Goal: Task Accomplishment & Management: Use online tool/utility

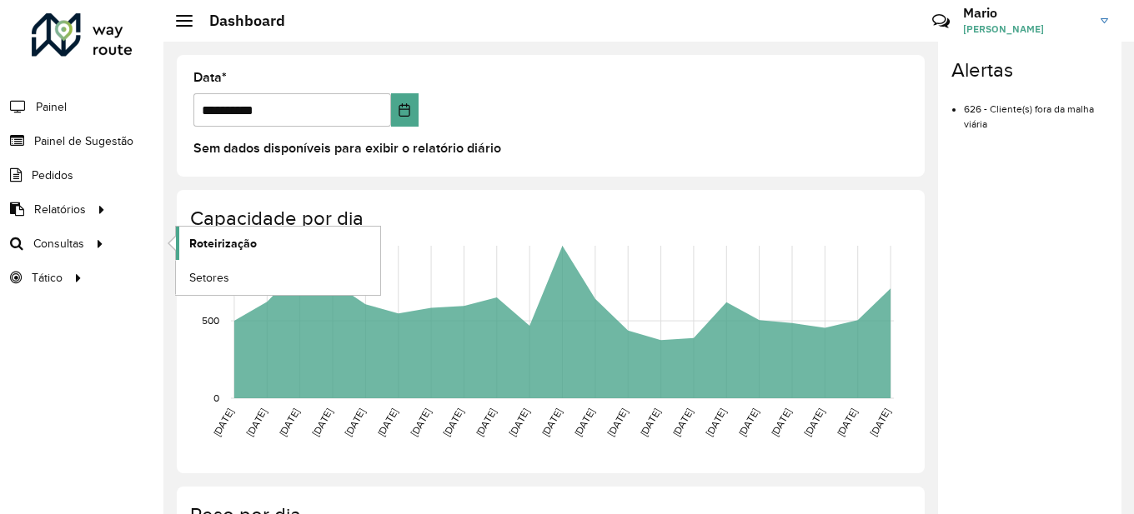
click at [179, 248] on link "Roteirização" at bounding box center [278, 243] width 204 height 33
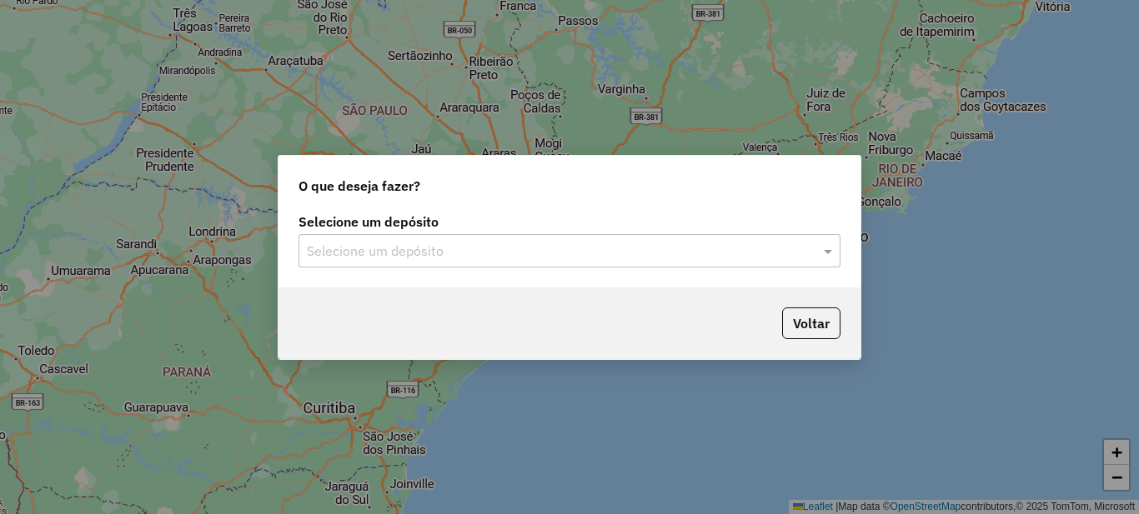
click at [543, 238] on div "Selecione um depósito" at bounding box center [569, 250] width 542 height 33
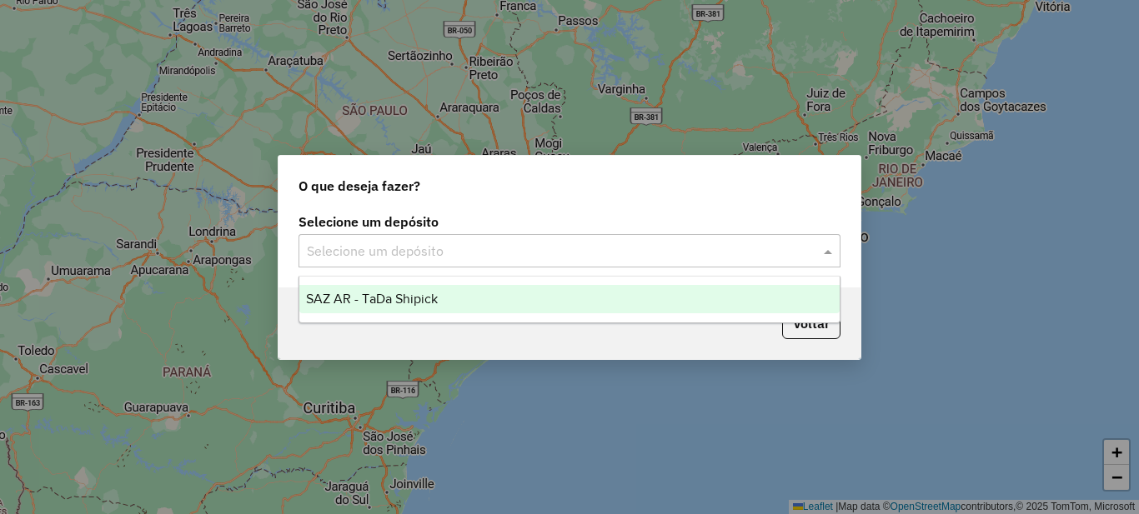
click at [382, 298] on span "SAZ AR - TaDa Shipick" at bounding box center [372, 299] width 132 height 14
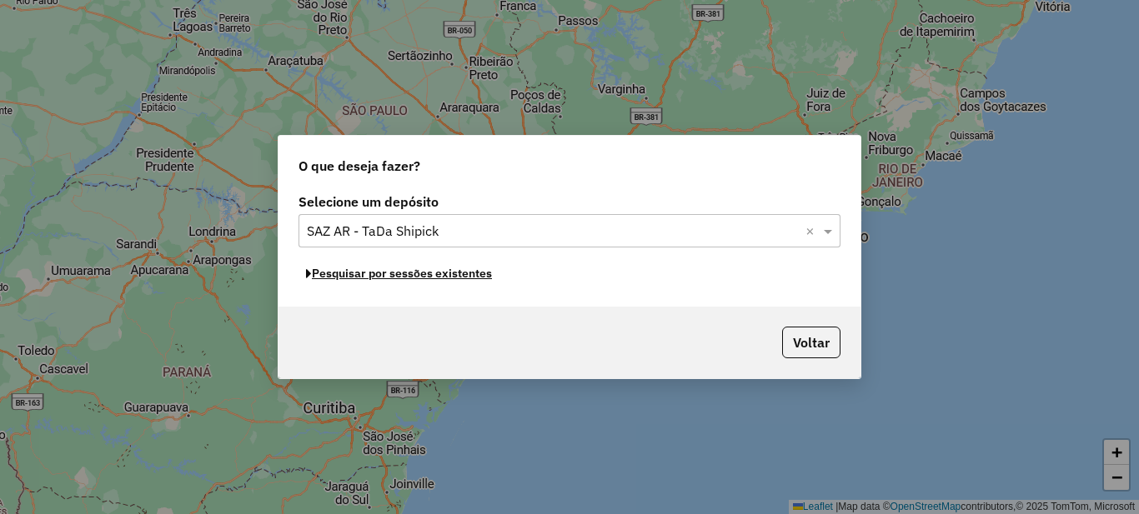
click at [438, 277] on button "Pesquisar por sessões existentes" at bounding box center [398, 274] width 201 height 26
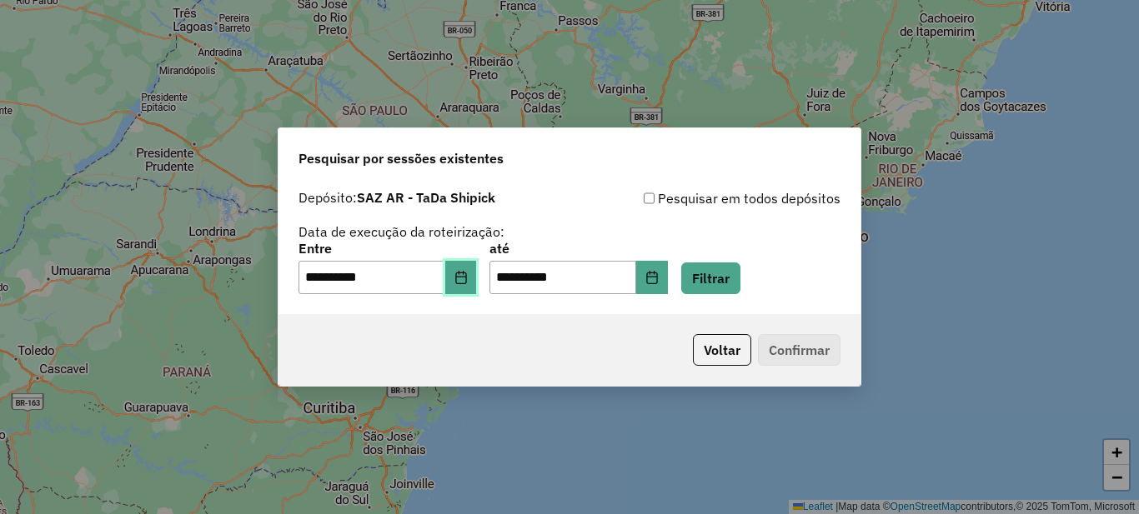
click at [463, 279] on button "Choose Date" at bounding box center [461, 277] width 32 height 33
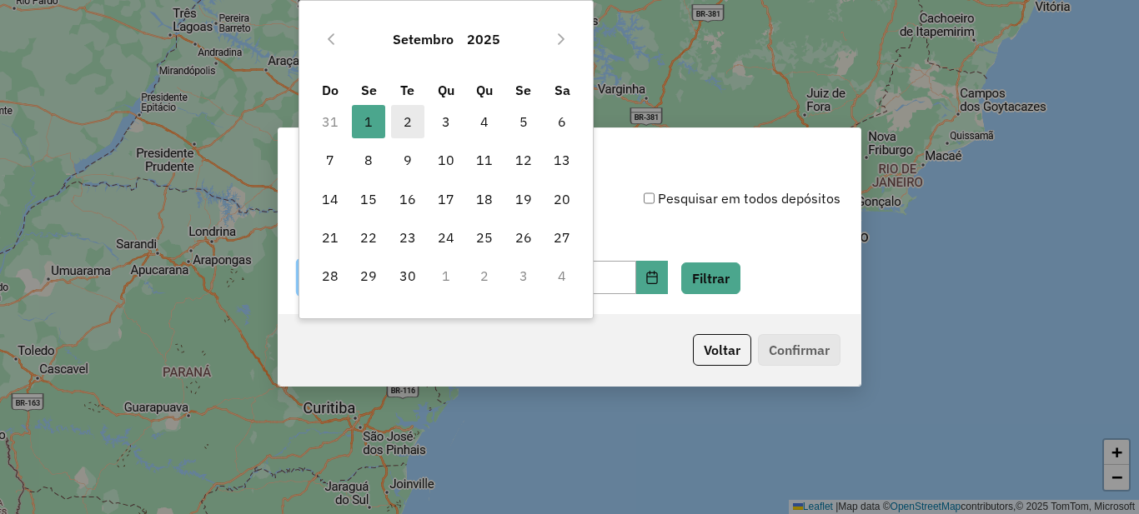
click at [399, 119] on span "2" at bounding box center [407, 121] width 33 height 33
type input "**********"
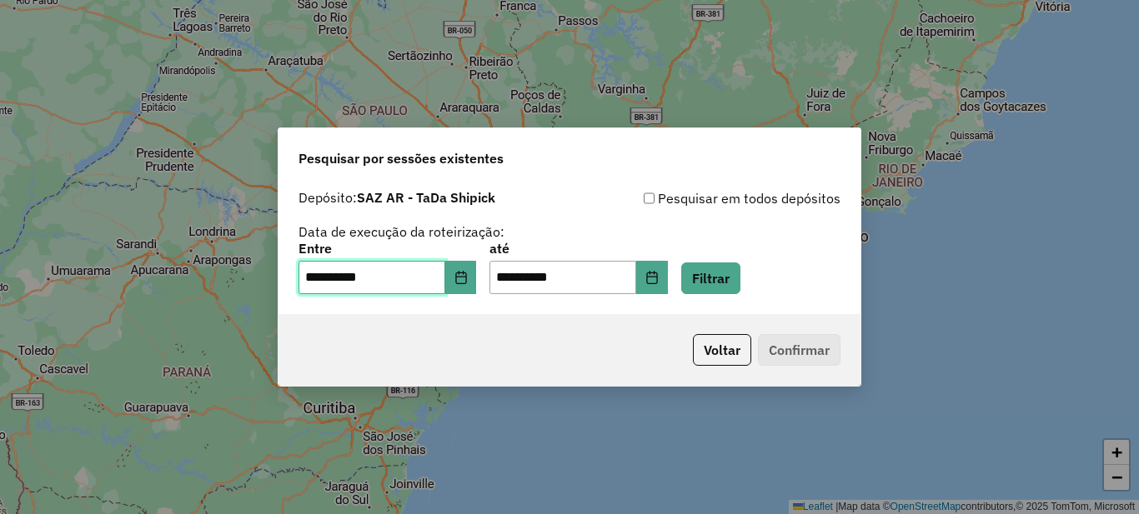
click at [399, 119] on span "2" at bounding box center [407, 121] width 33 height 33
click at [729, 279] on button "Filtrar" at bounding box center [710, 279] width 59 height 32
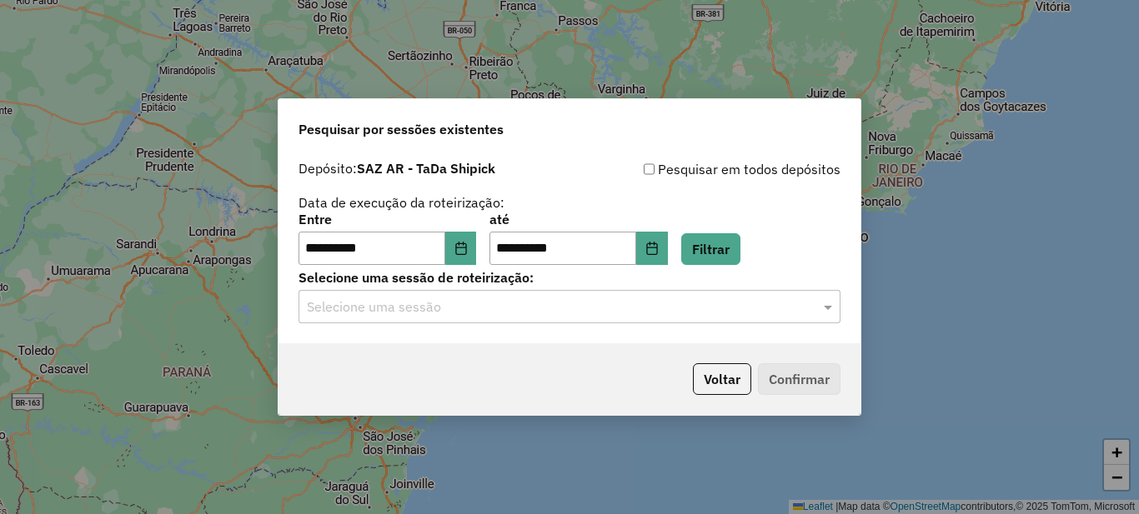
click at [508, 313] on input "text" at bounding box center [553, 308] width 492 height 20
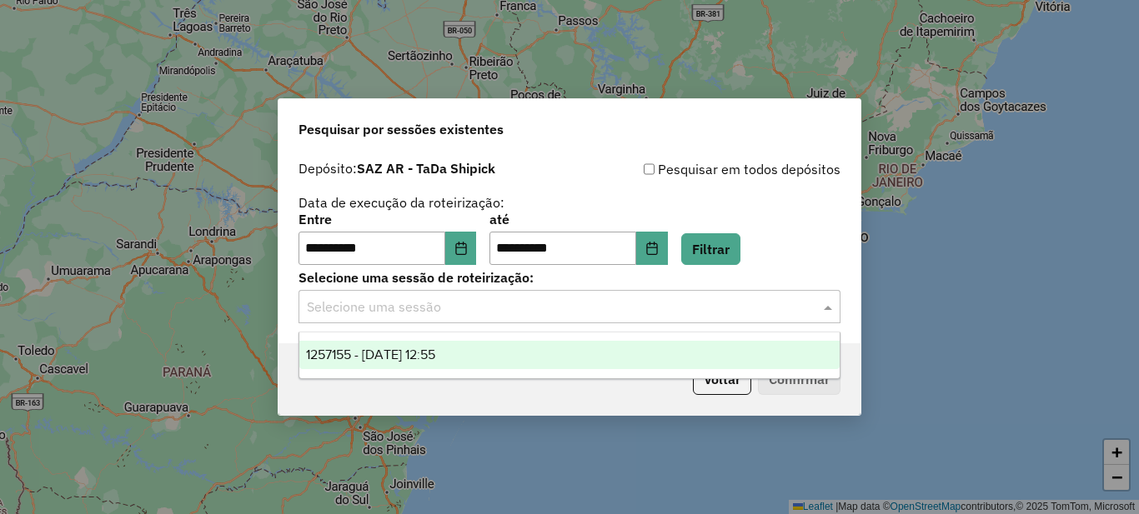
click at [368, 352] on span "1257155 - 02/09/2025 12:55" at bounding box center [370, 355] width 129 height 14
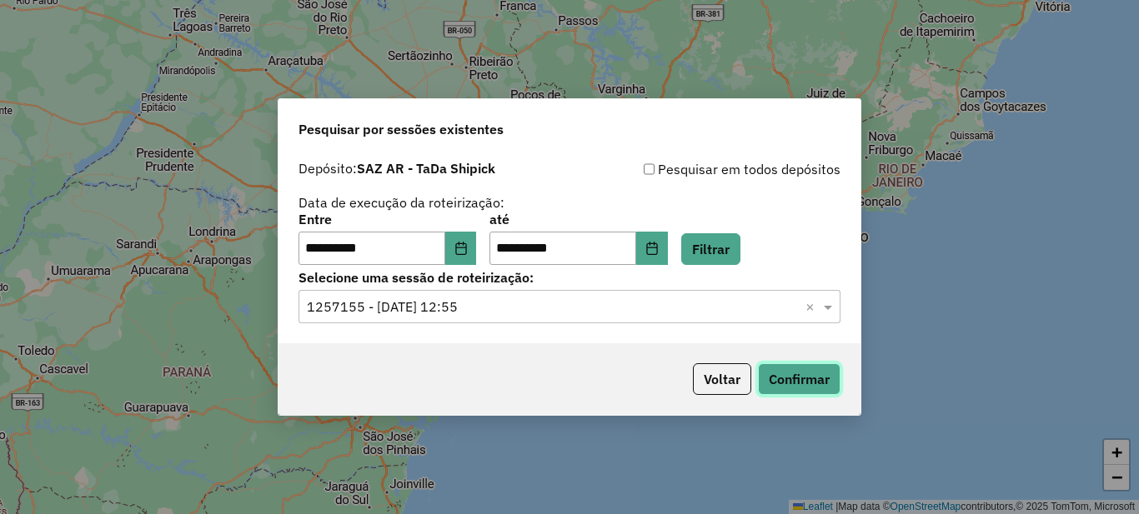
click at [798, 378] on button "Confirmar" at bounding box center [799, 379] width 83 height 32
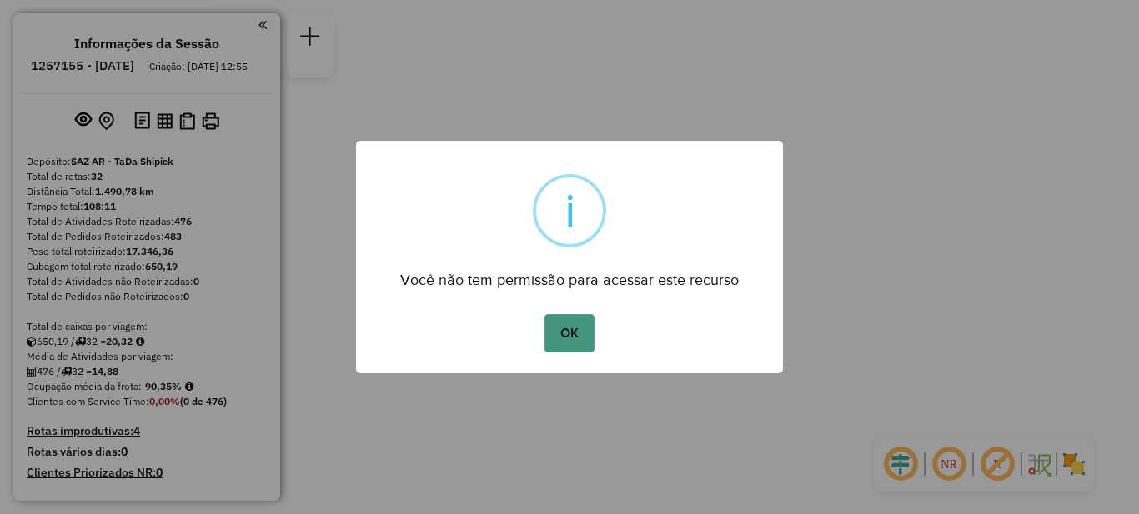
click at [574, 330] on button "OK" at bounding box center [568, 333] width 49 height 38
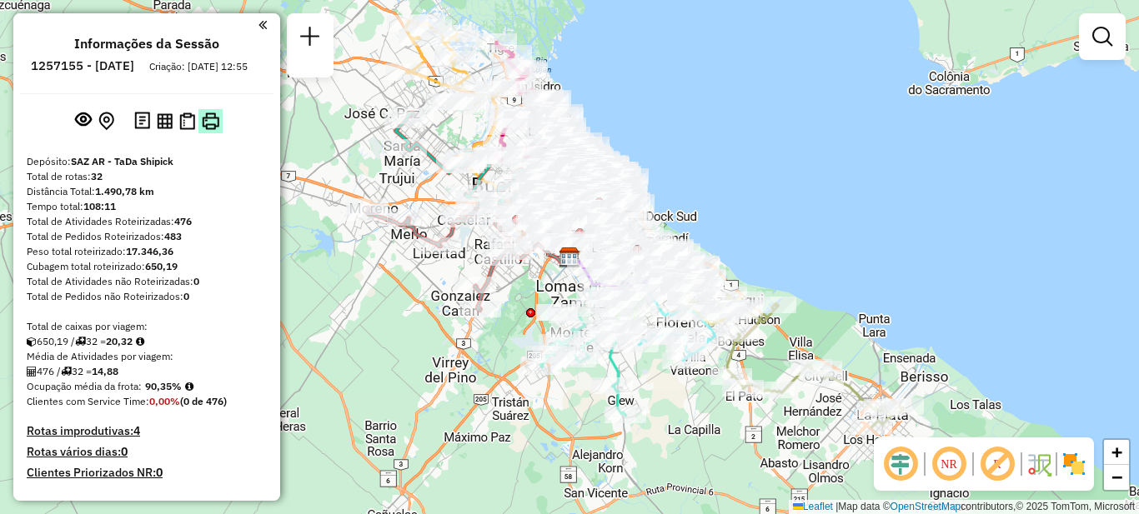
click at [206, 133] on button at bounding box center [210, 121] width 24 height 24
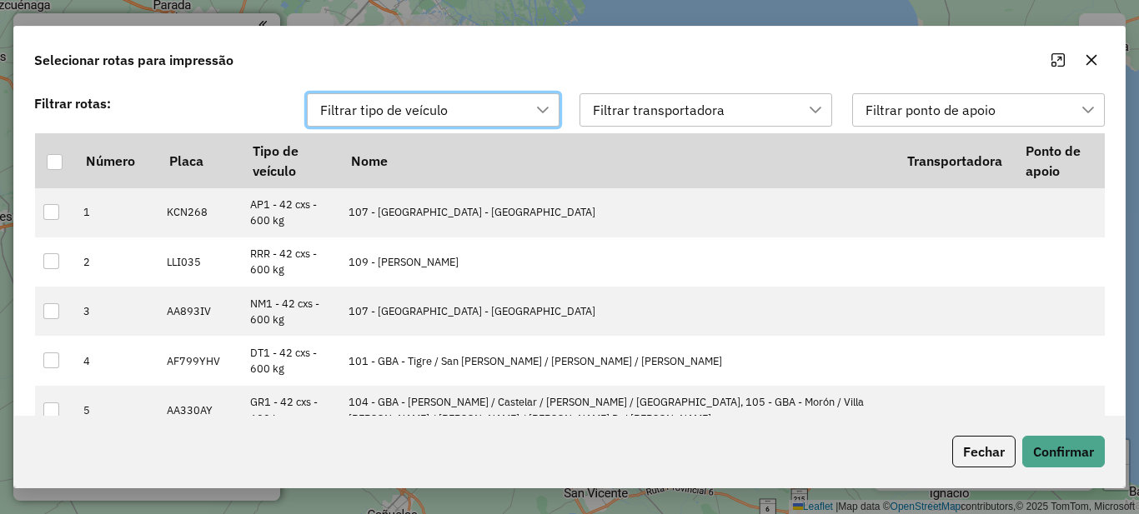
scroll to position [13, 76]
click at [53, 165] on div at bounding box center [55, 162] width 16 height 16
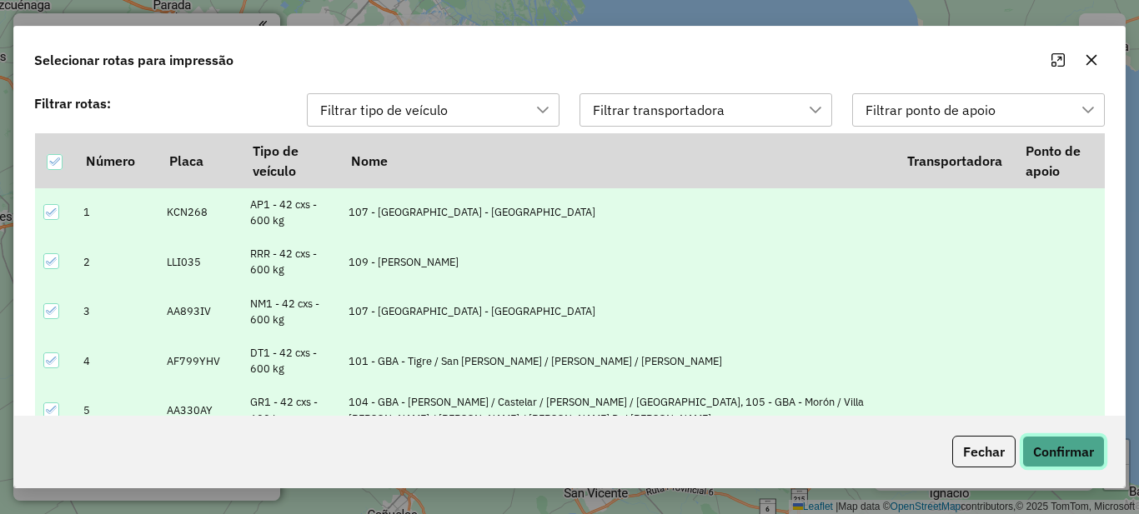
click at [1060, 440] on button "Confirmar" at bounding box center [1063, 452] width 83 height 32
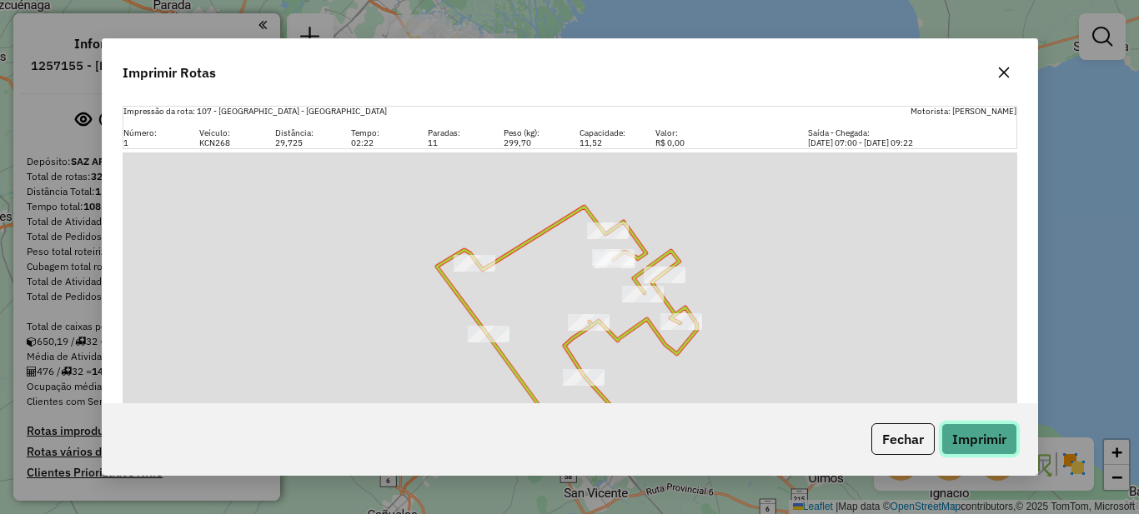
click at [979, 438] on button "Imprimir" at bounding box center [979, 439] width 76 height 32
